Goal: Understand process/instructions: Learn how to perform a task or action

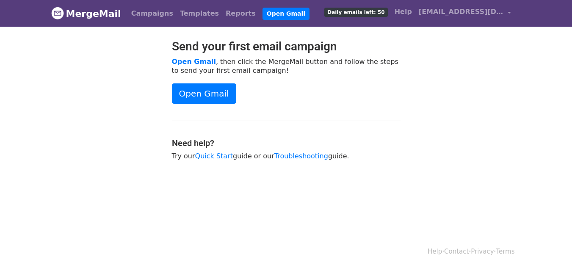
click at [544, 108] on body "MergeMail Campaigns Templates Reports Open Gmail Daily emails left: 50 Help [EM…" at bounding box center [286, 101] width 572 height 203
click at [472, 155] on div "Send your first email campaign Open Gmail , then click the MergeMail button and…" at bounding box center [286, 104] width 482 height 130
click at [220, 92] on link "Open Gmail" at bounding box center [204, 93] width 64 height 20
click at [196, 89] on link "Open Gmail" at bounding box center [204, 93] width 64 height 20
